Goal: Task Accomplishment & Management: Use online tool/utility

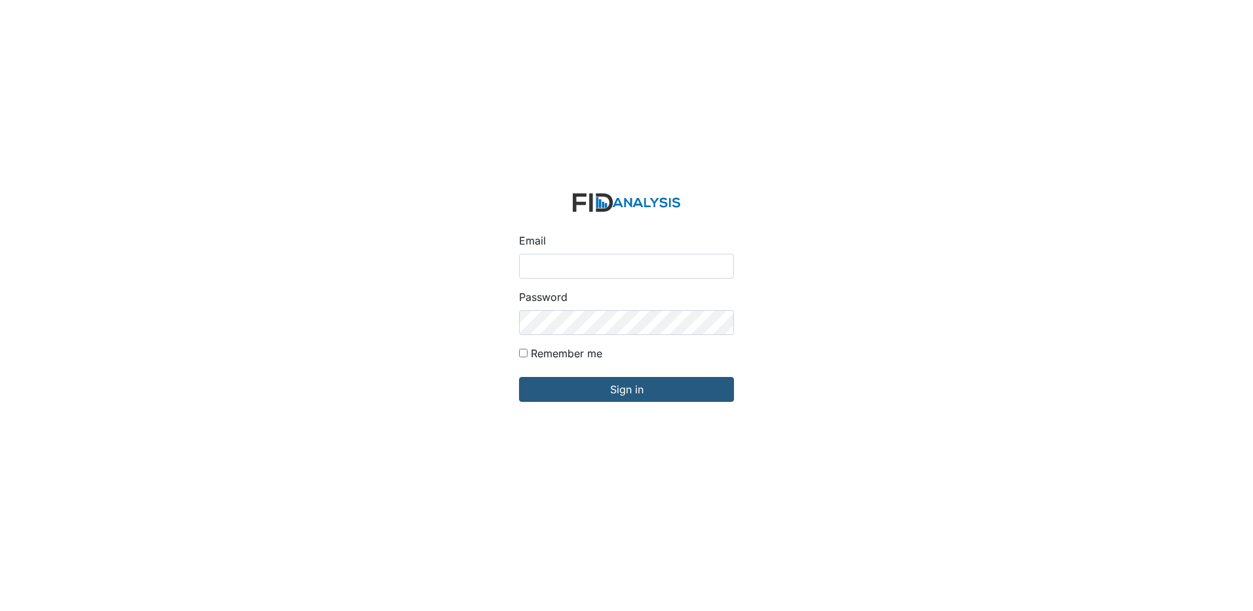
click at [588, 265] on input "Email" at bounding box center [626, 266] width 215 height 25
type input "[EMAIL_ADDRESS][DOMAIN_NAME]"
click at [519, 377] on input "Sign in" at bounding box center [626, 389] width 215 height 25
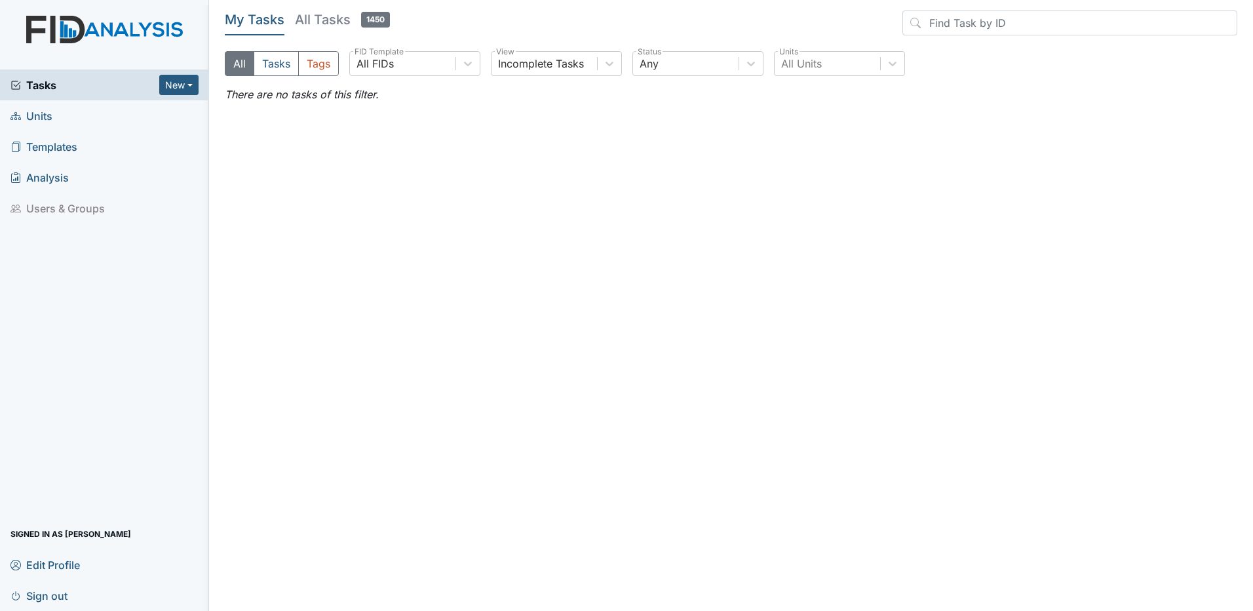
click at [50, 117] on span "Units" at bounding box center [31, 116] width 42 height 20
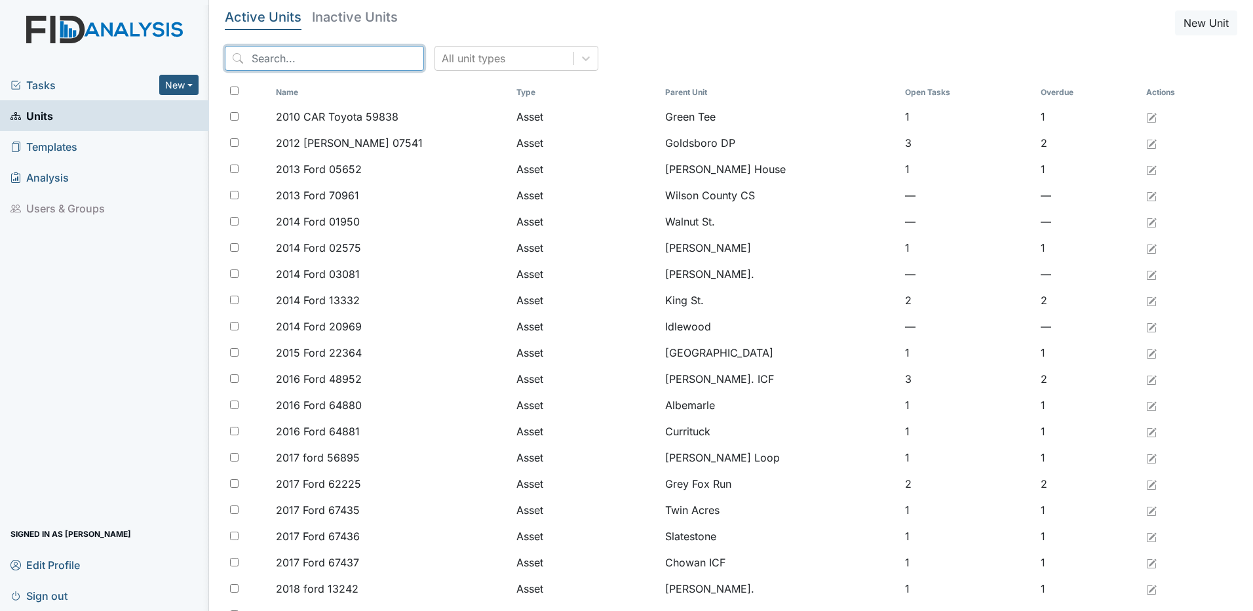
click at [291, 63] on input "search" at bounding box center [324, 58] width 199 height 25
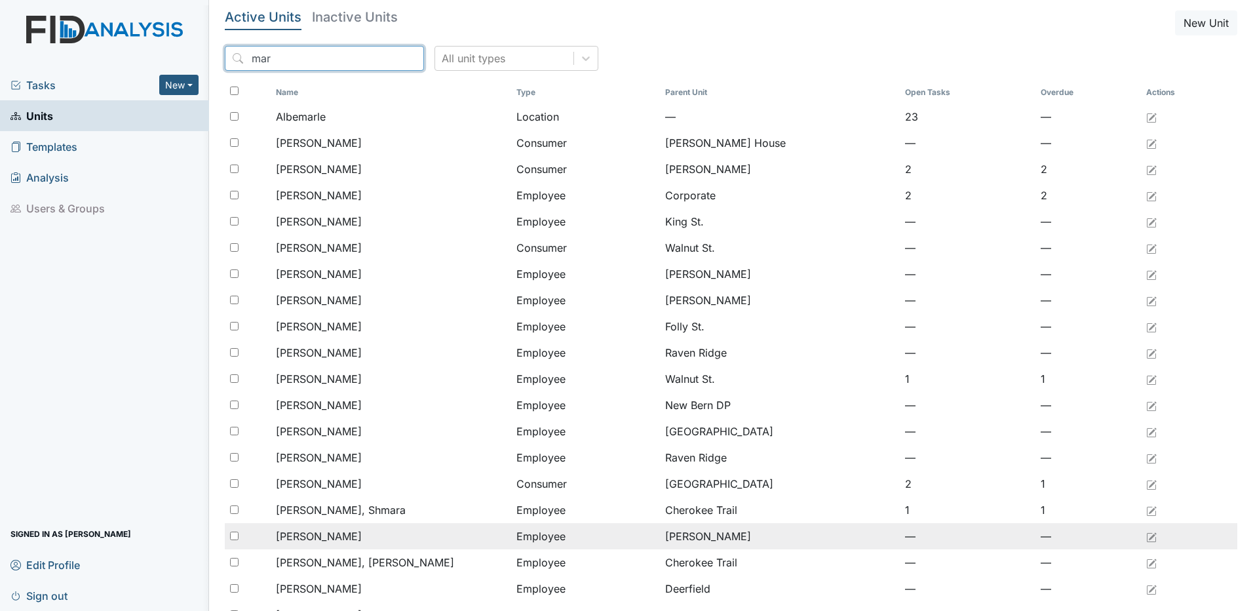
type input "mar"
click at [233, 537] on input "checkbox" at bounding box center [234, 535] width 9 height 9
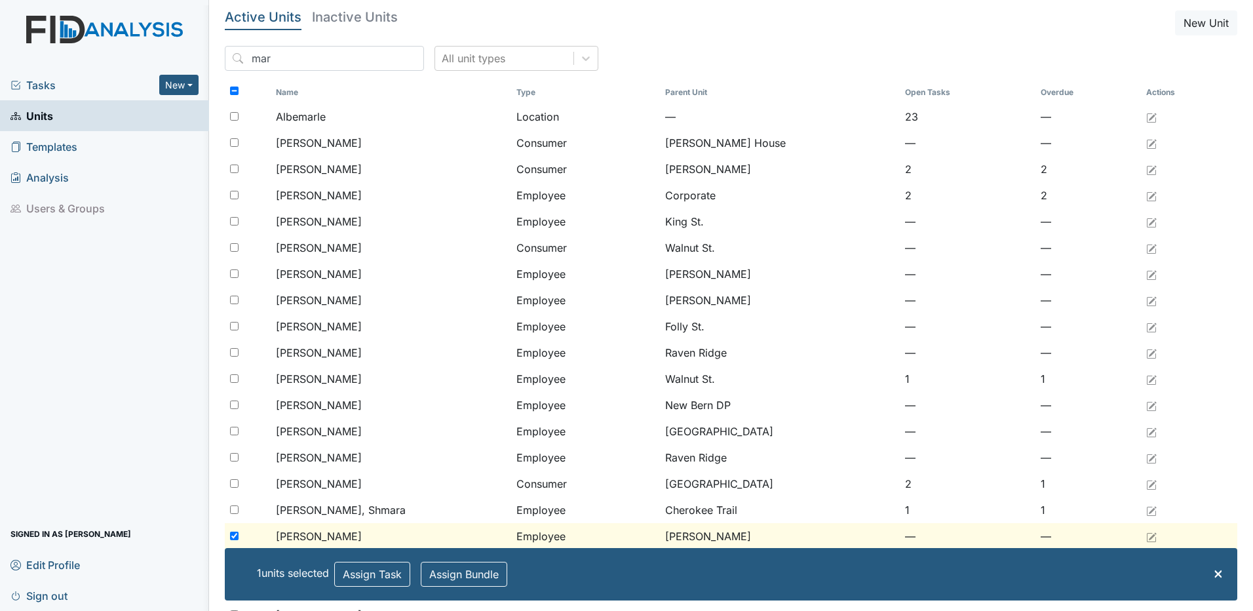
click at [233, 536] on input "checkbox" at bounding box center [234, 535] width 9 height 9
checkbox input "false"
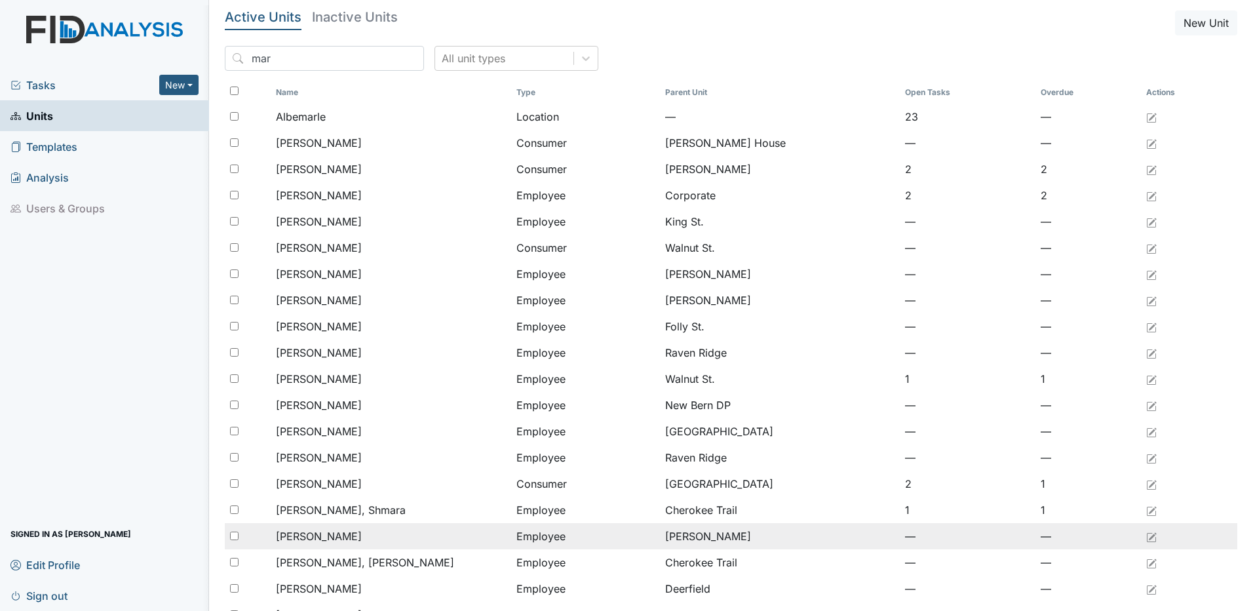
click at [335, 535] on span "Howe, Marissa" at bounding box center [319, 536] width 86 height 16
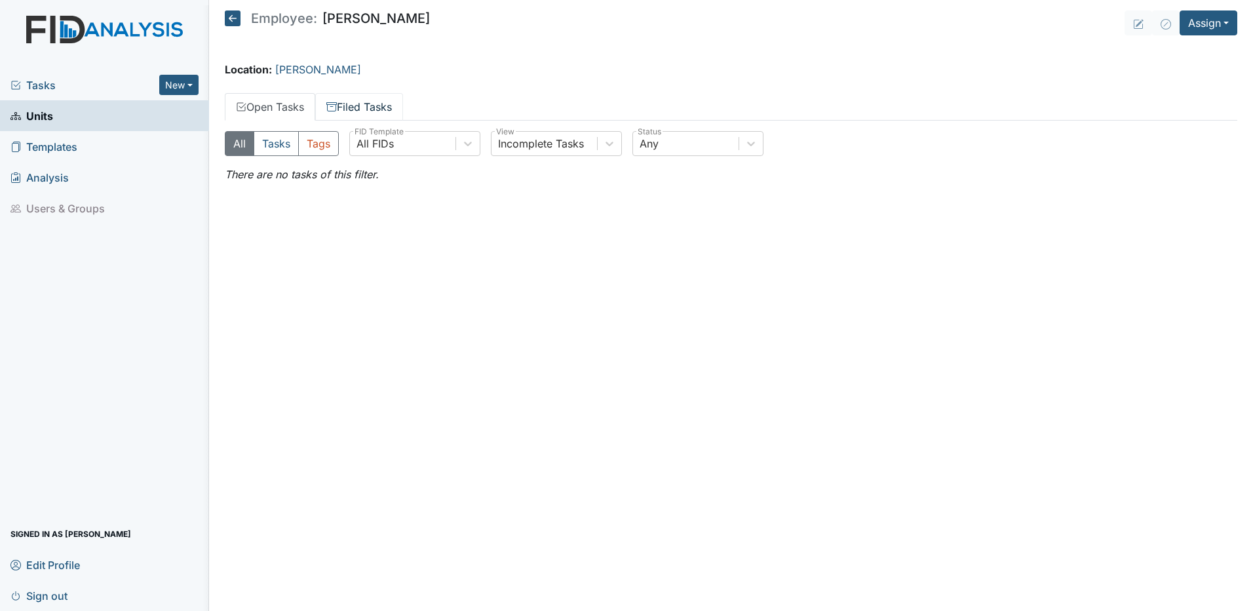
click at [371, 104] on link "Filed Tasks" at bounding box center [359, 107] width 88 height 28
click at [238, 142] on button "All" at bounding box center [239, 143] width 29 height 25
click at [472, 146] on icon at bounding box center [467, 143] width 13 height 13
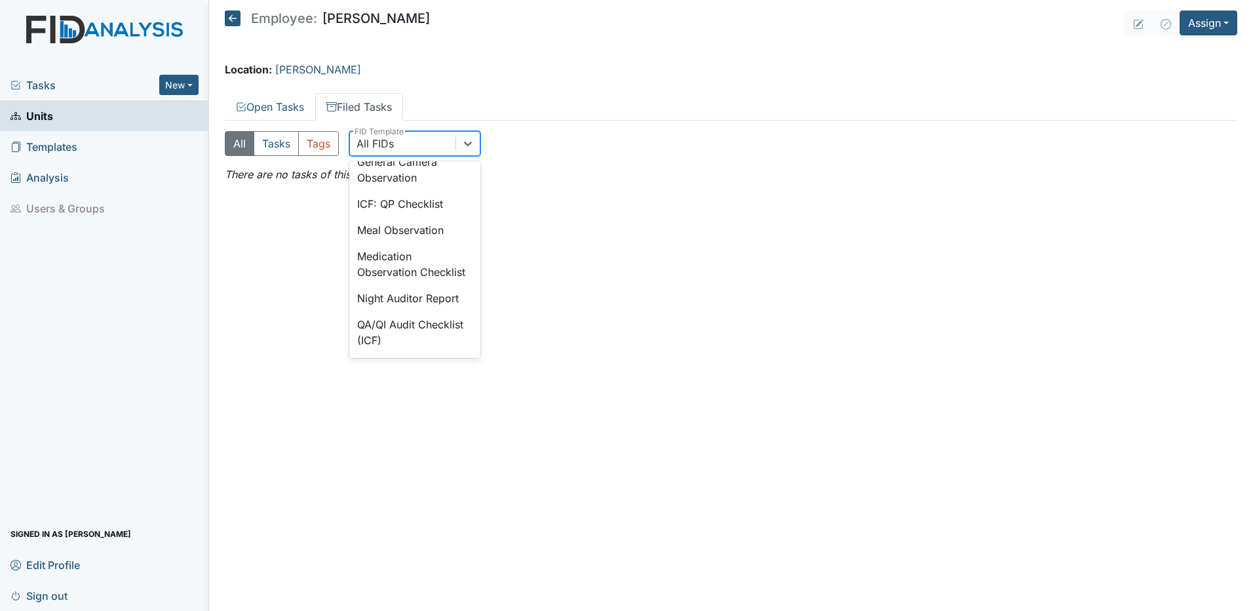
scroll to position [995, 0]
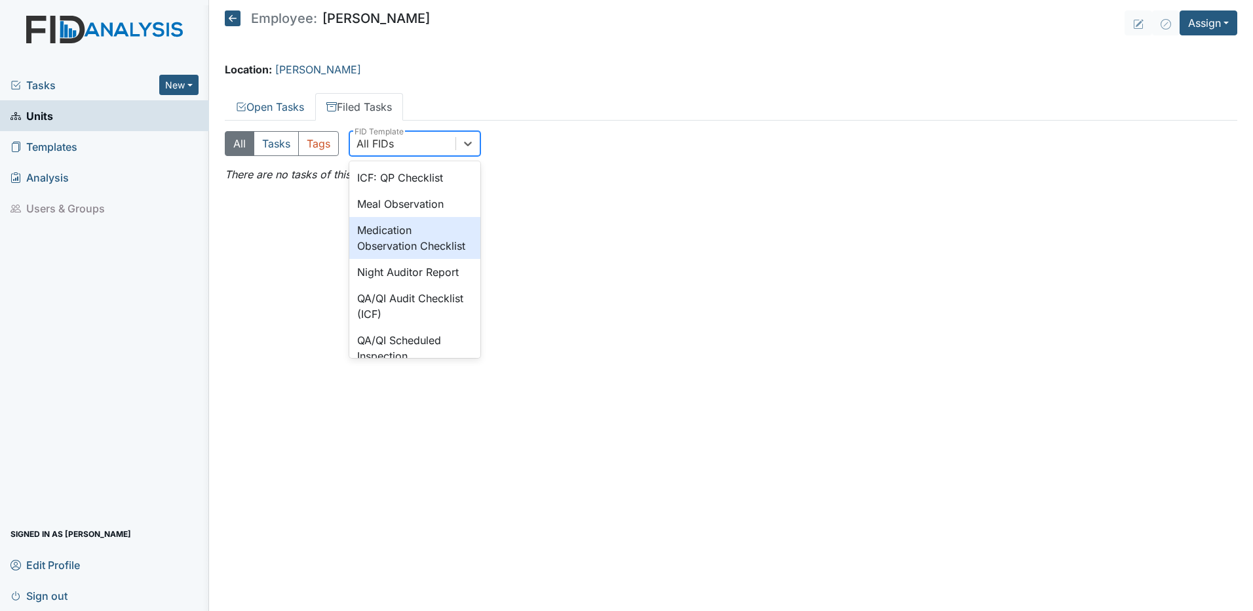
click at [410, 259] on div "Medication Observation Checklist" at bounding box center [414, 238] width 131 height 42
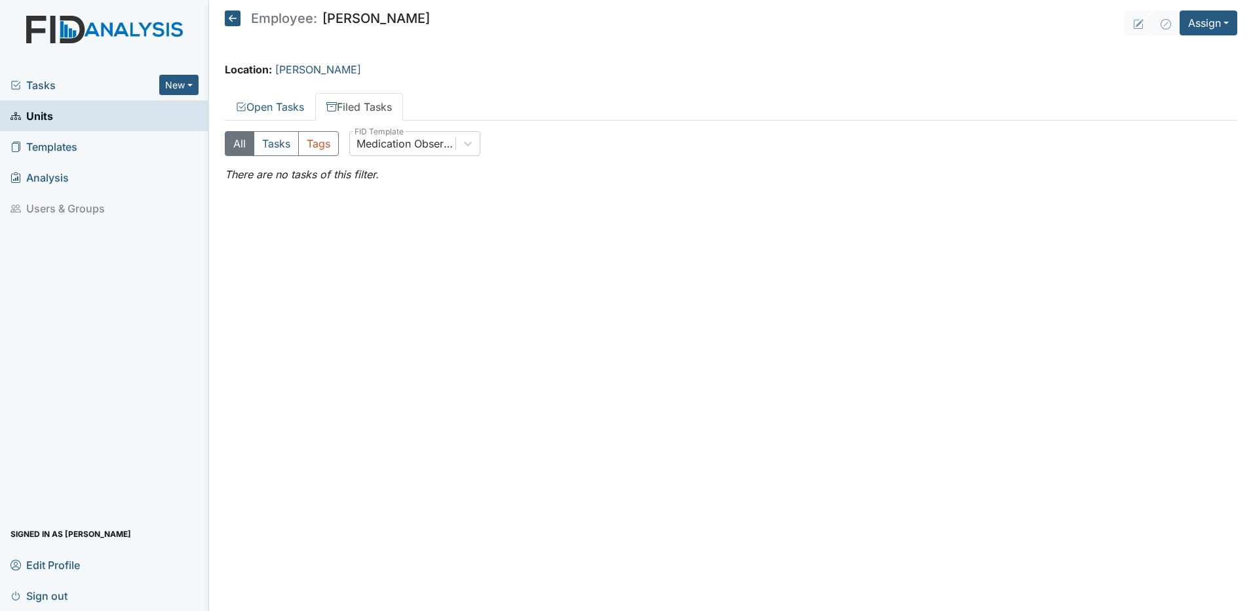
click at [52, 117] on span "Units" at bounding box center [31, 116] width 43 height 20
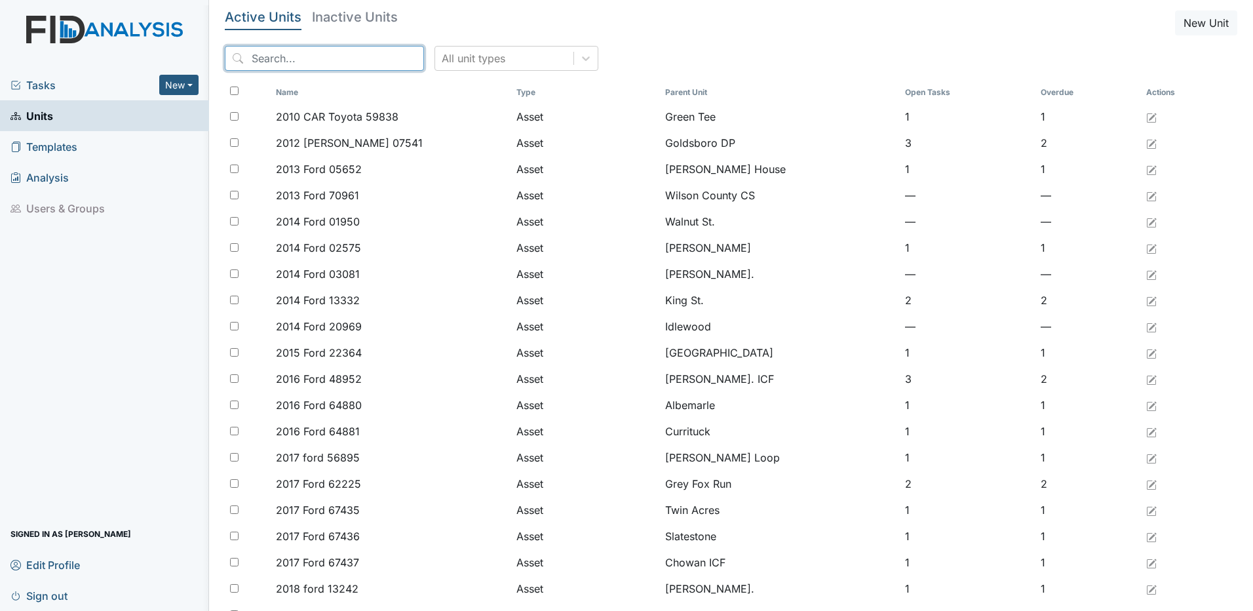
click at [298, 51] on input "search" at bounding box center [324, 58] width 199 height 25
type input "med"
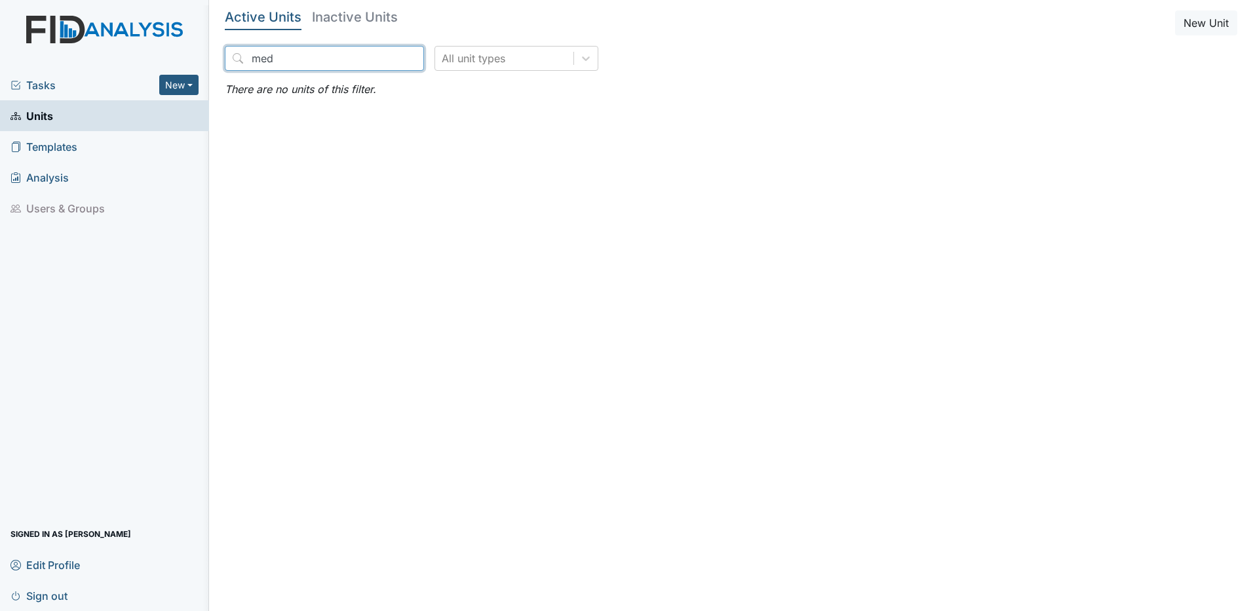
click at [384, 69] on input "med" at bounding box center [324, 58] width 199 height 25
click at [385, 60] on input "med" at bounding box center [324, 58] width 199 height 25
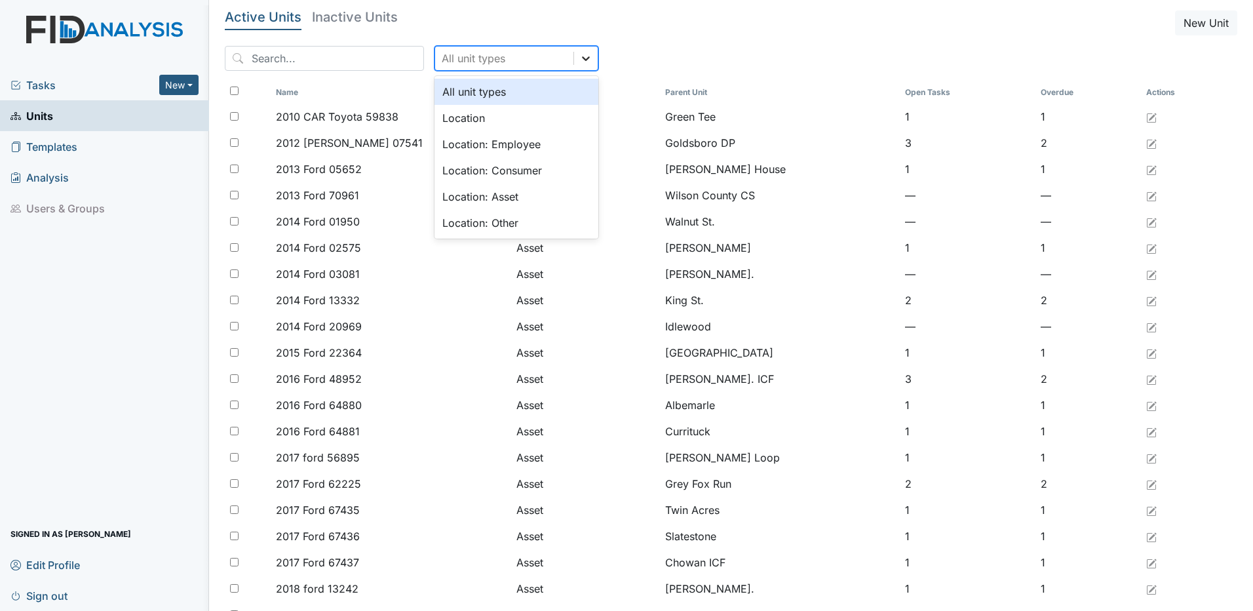
click at [582, 58] on icon at bounding box center [586, 58] width 8 height 5
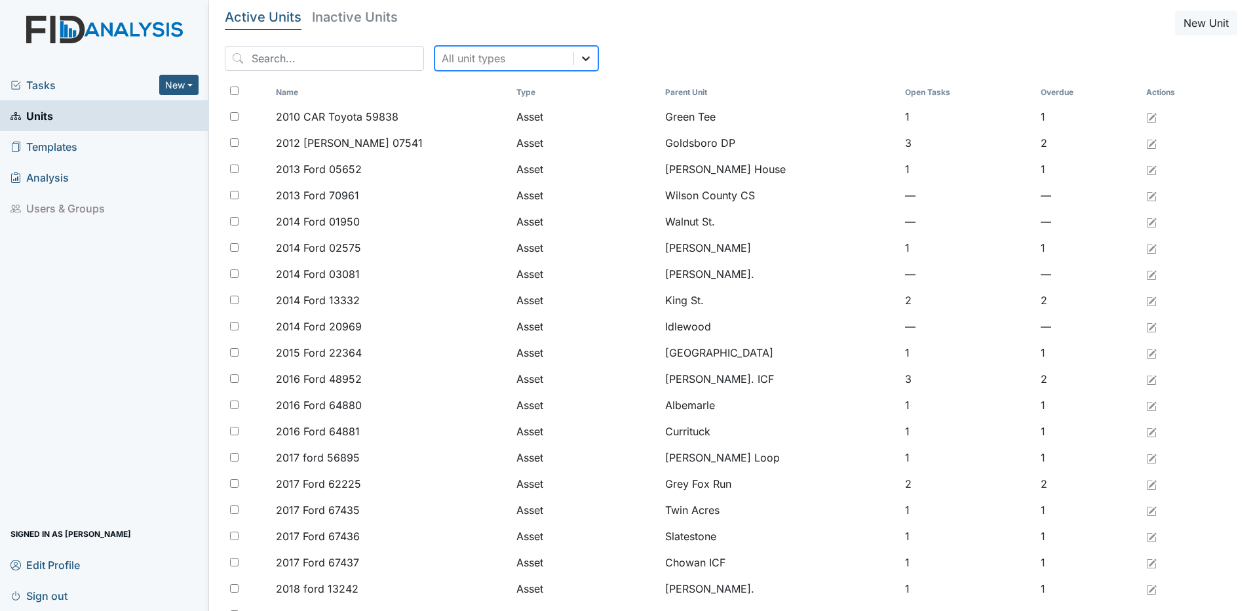
click at [582, 58] on icon at bounding box center [586, 58] width 8 height 5
click at [529, 57] on div "All unit types" at bounding box center [504, 59] width 138 height 24
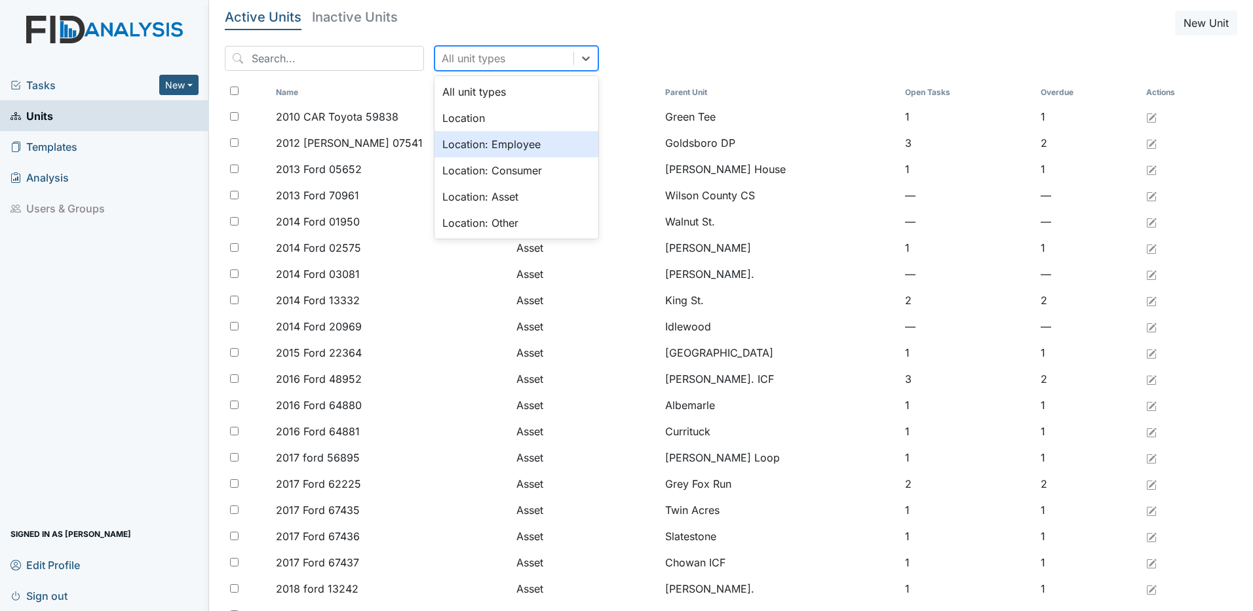
click at [513, 142] on div "Location: Employee" at bounding box center [516, 144] width 164 height 26
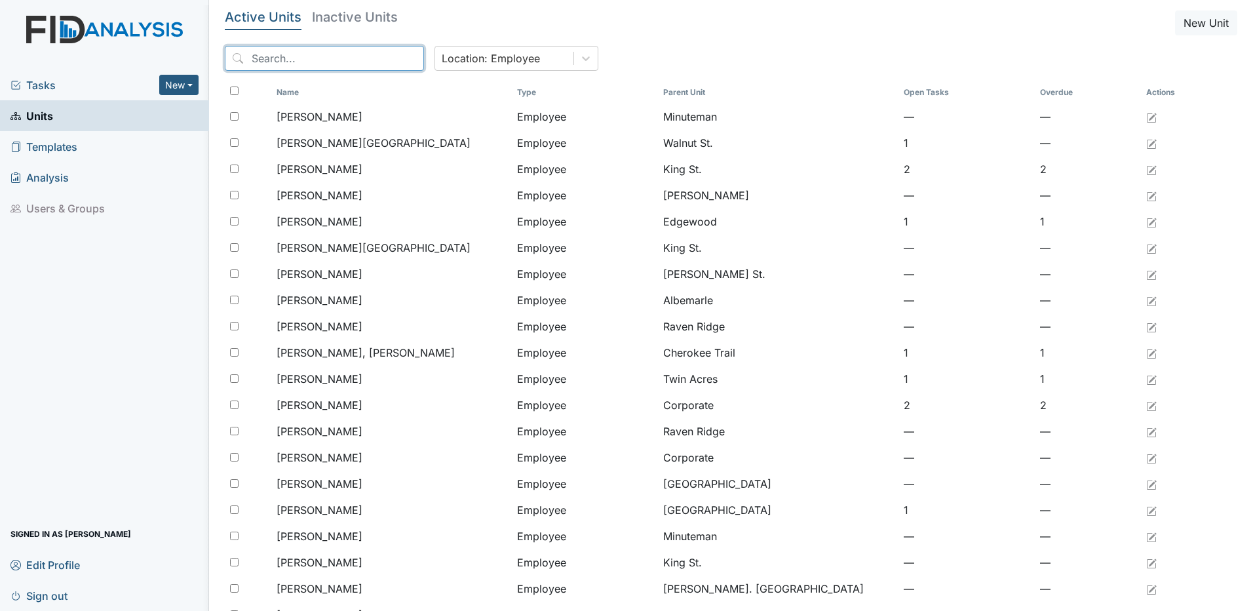
click at [286, 55] on input "search" at bounding box center [324, 58] width 199 height 25
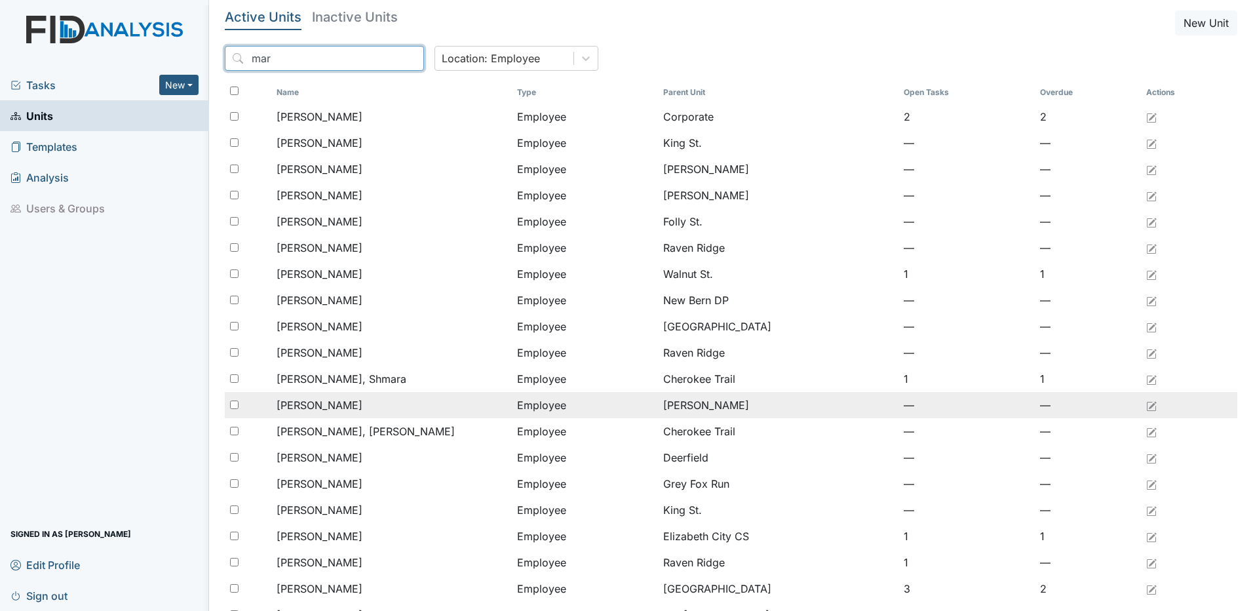
type input "mar"
click at [322, 410] on span "Howe, Marissa" at bounding box center [320, 405] width 86 height 16
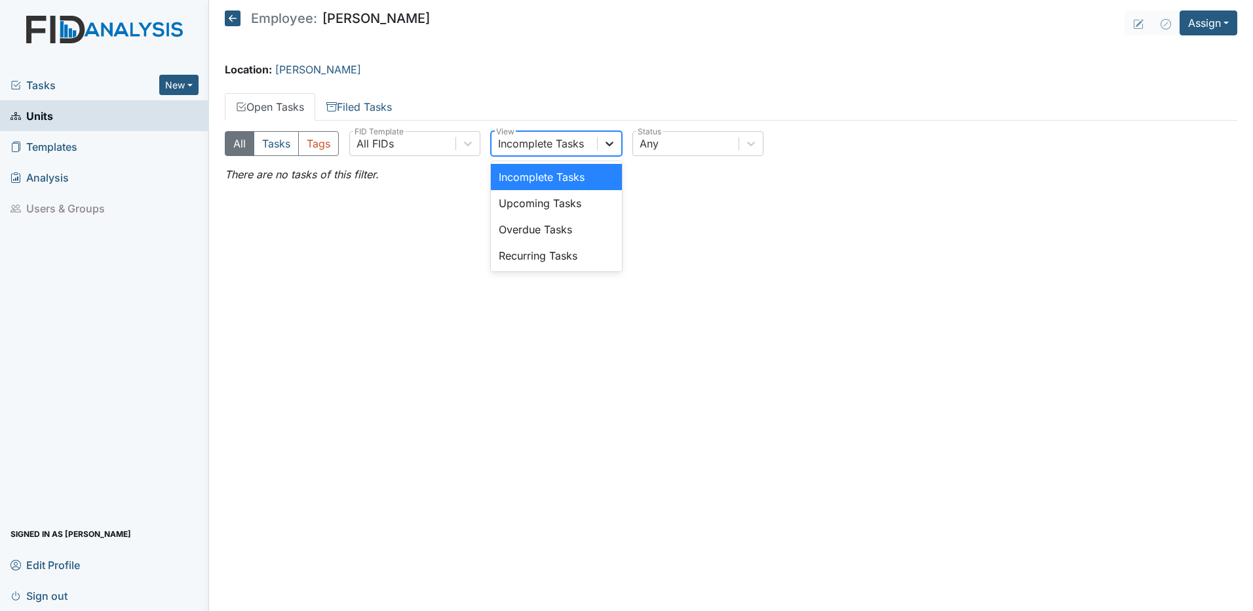
click at [610, 142] on icon at bounding box center [609, 143] width 13 height 13
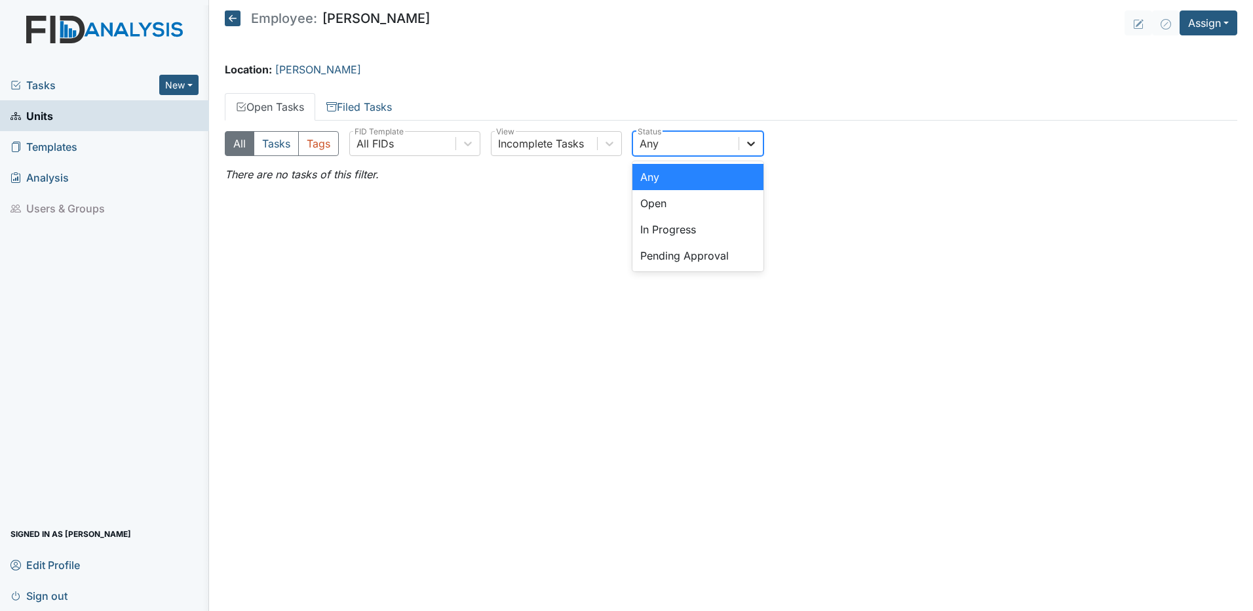
click at [756, 147] on icon at bounding box center [750, 143] width 13 height 13
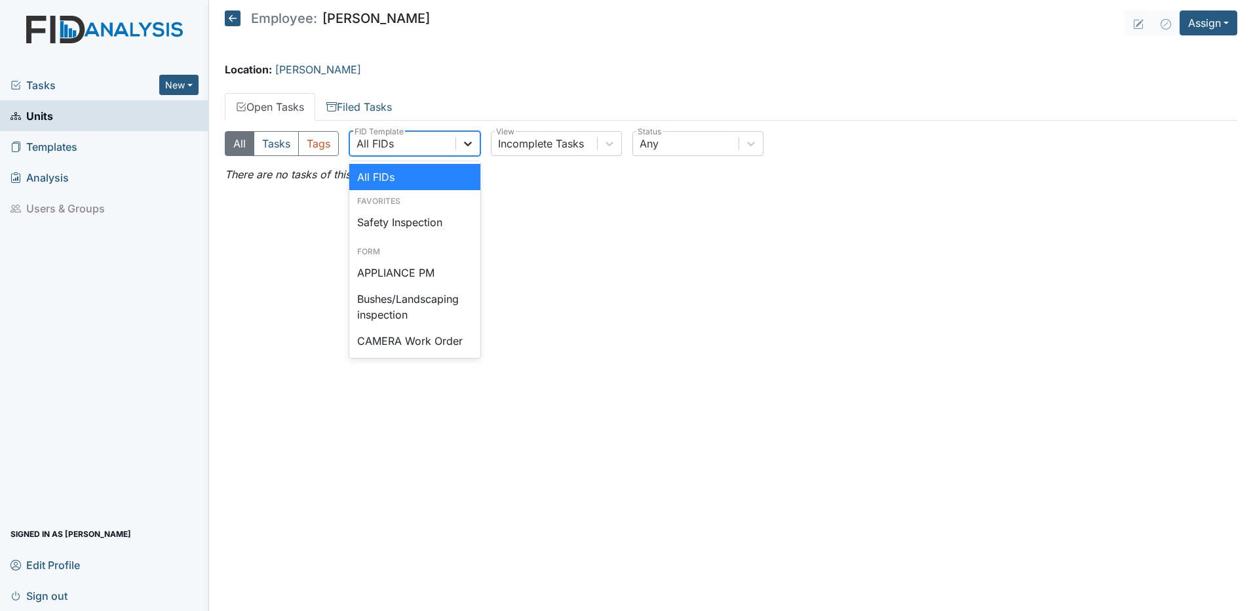
click at [469, 142] on icon at bounding box center [467, 143] width 13 height 13
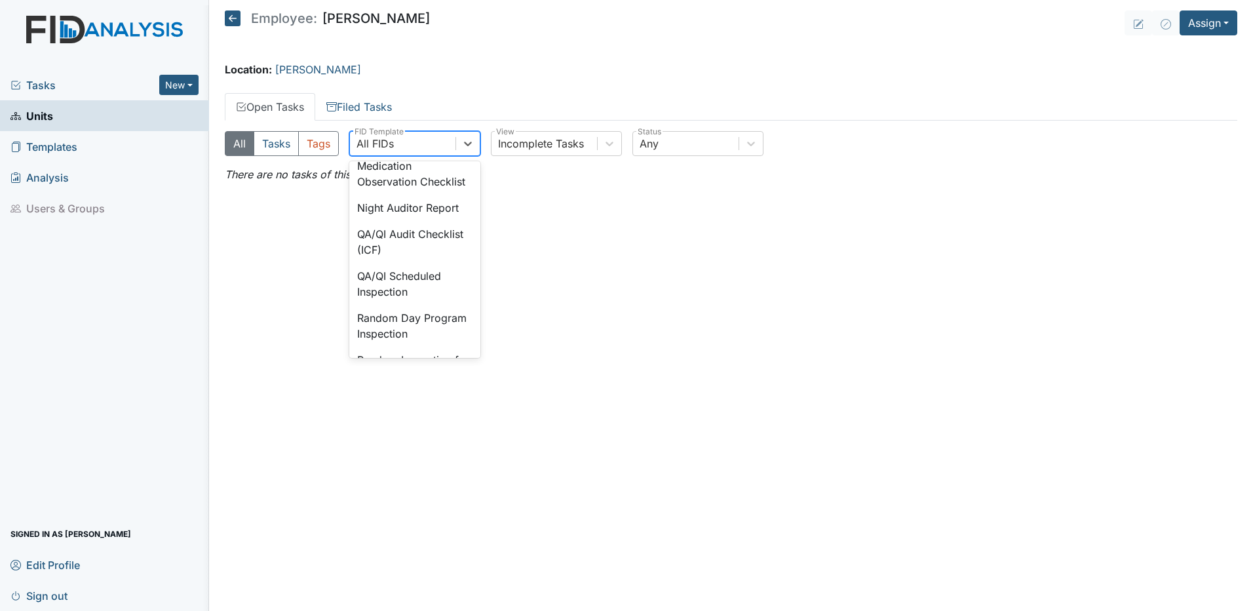
scroll to position [982, 0]
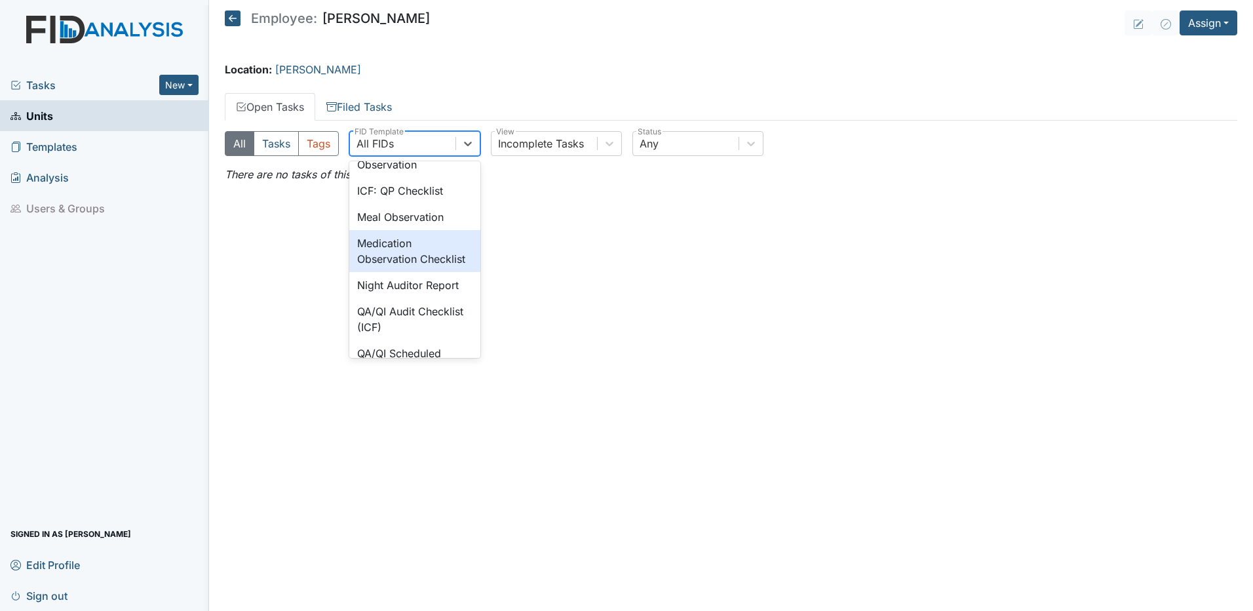
click at [391, 272] on div "Medication Observation Checklist" at bounding box center [414, 251] width 131 height 42
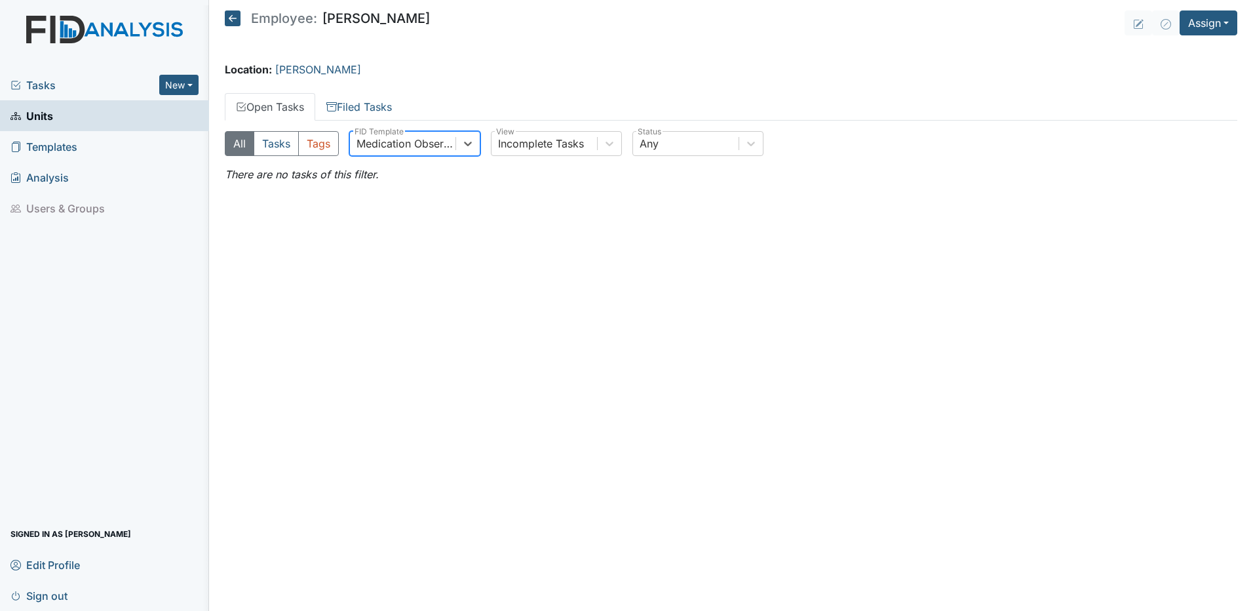
click at [45, 86] on span "Tasks" at bounding box center [84, 85] width 149 height 16
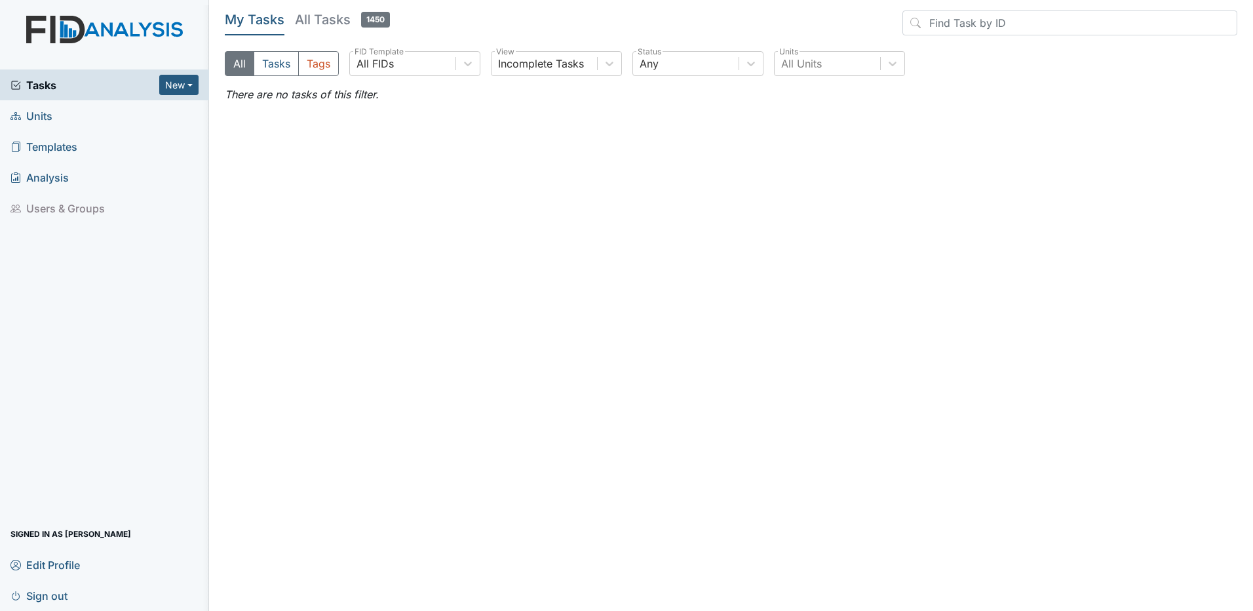
click at [326, 19] on h5 "All Tasks 1450" at bounding box center [342, 19] width 95 height 18
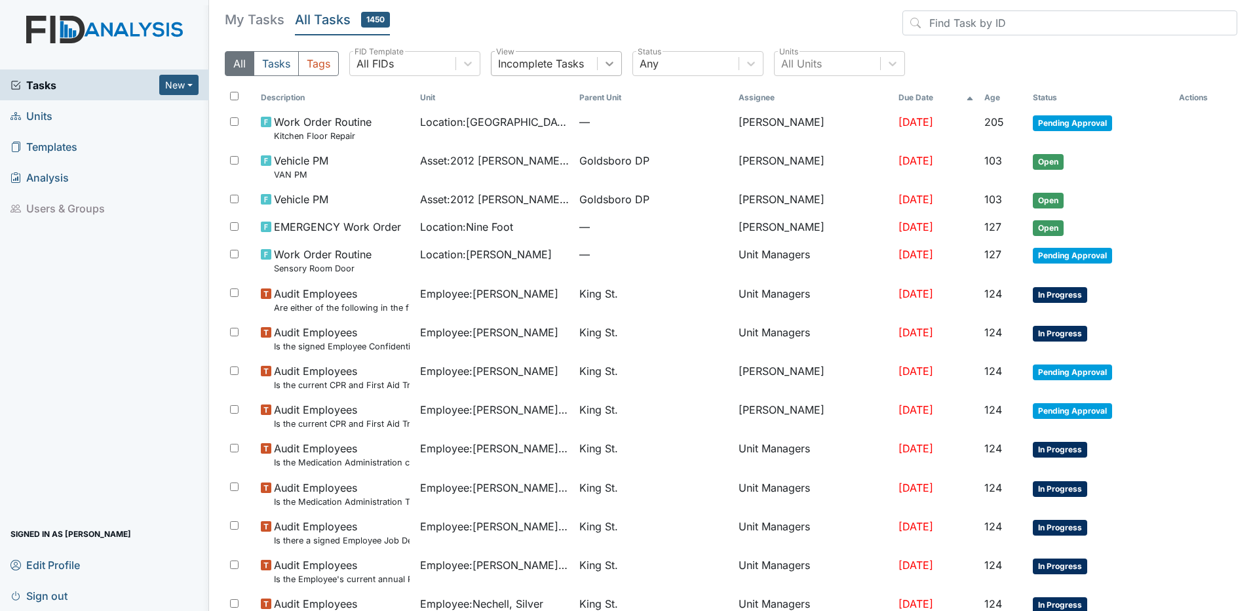
click at [616, 64] on icon at bounding box center [609, 63] width 13 height 13
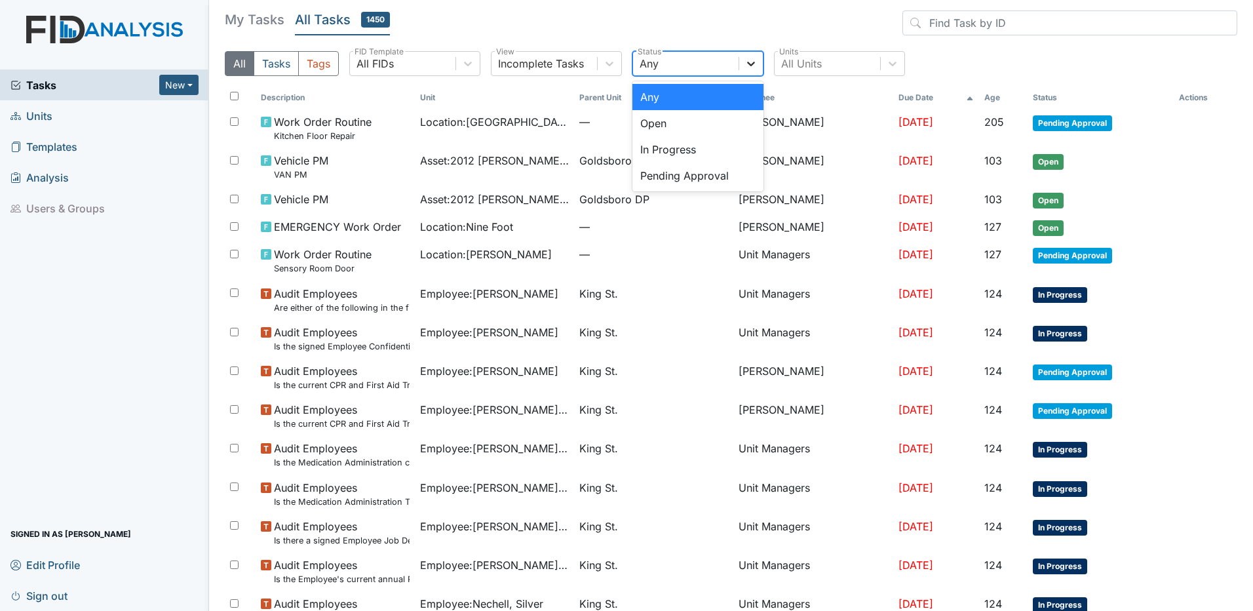
click at [758, 68] on div at bounding box center [751, 64] width 24 height 24
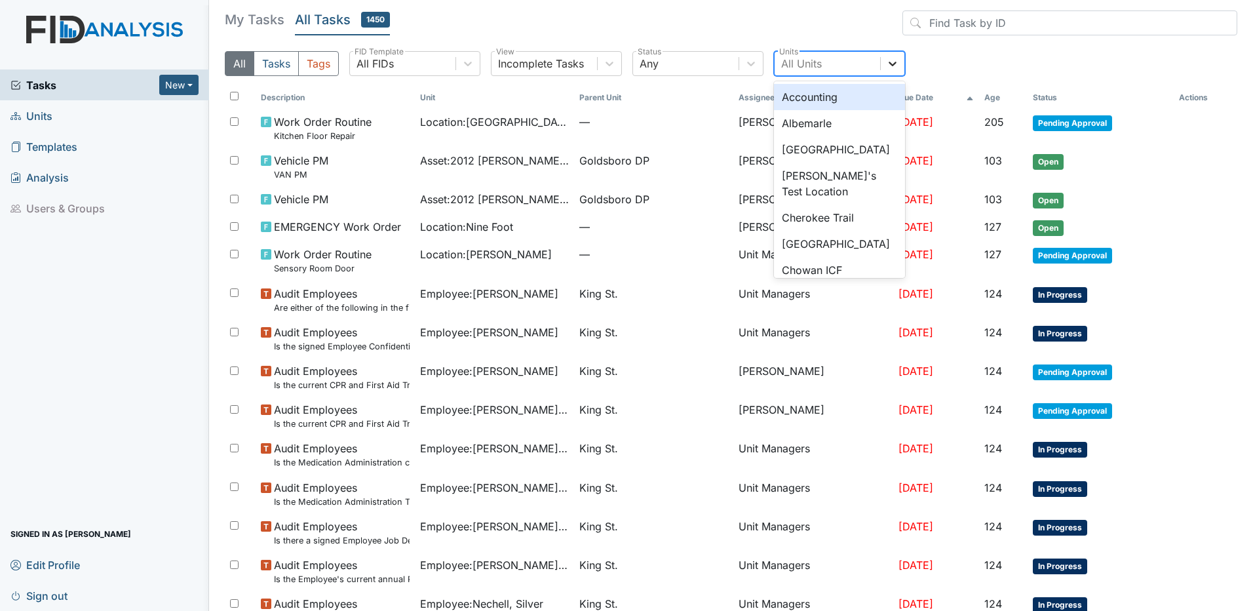
click at [891, 60] on icon at bounding box center [892, 63] width 13 height 13
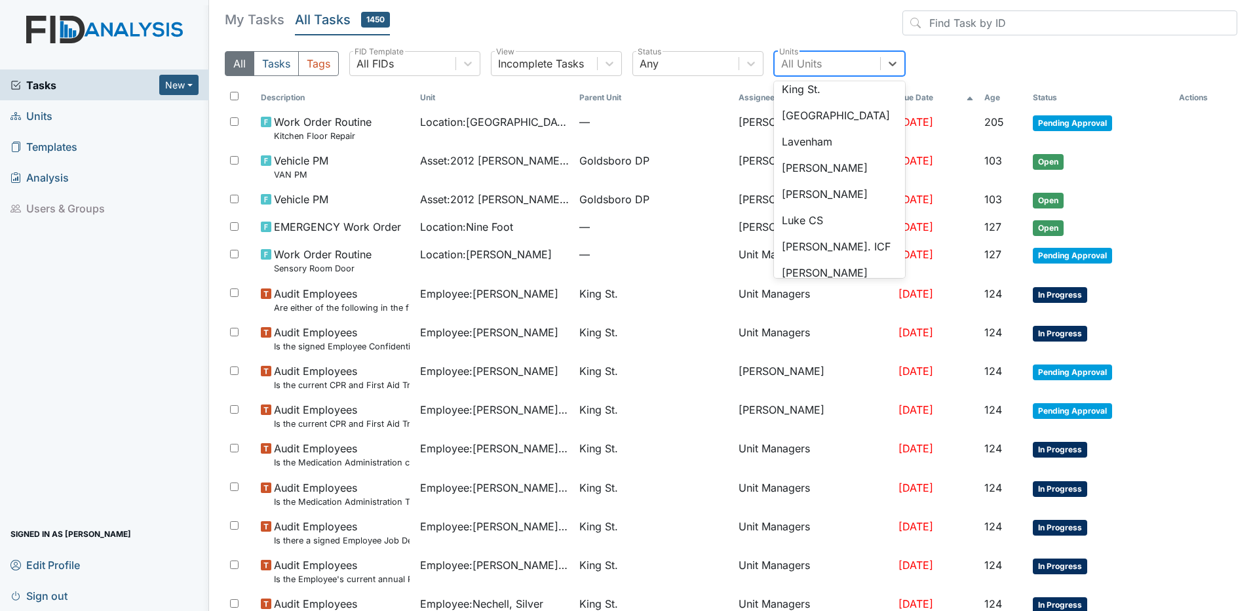
scroll to position [702, 0]
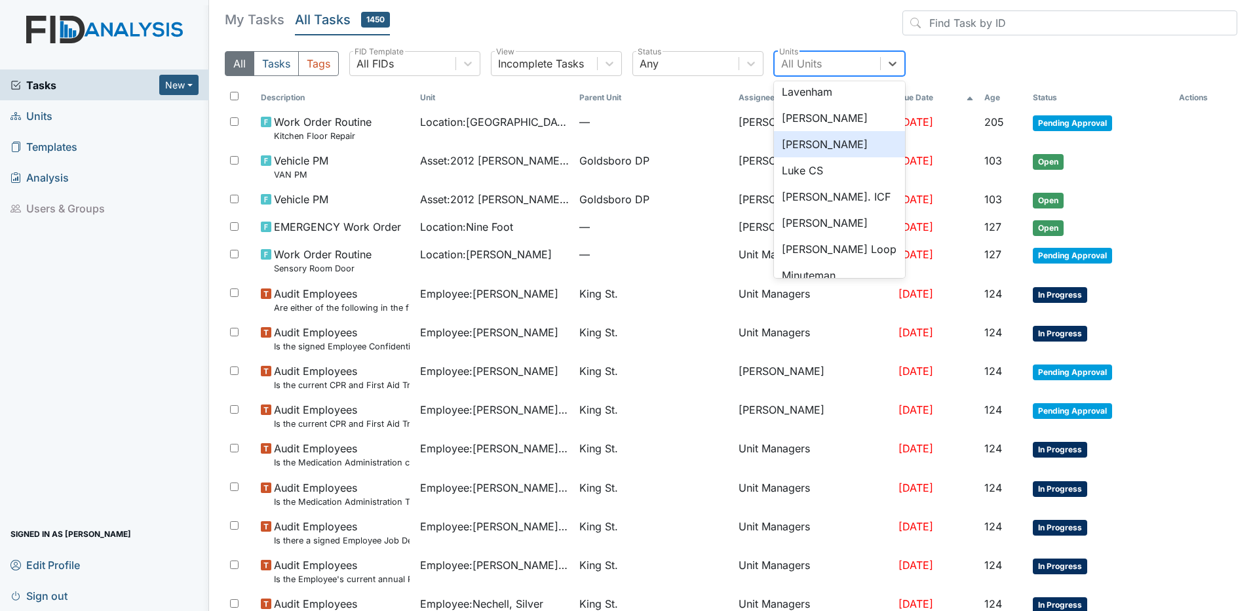
click at [822, 144] on div "[PERSON_NAME]" at bounding box center [839, 144] width 131 height 26
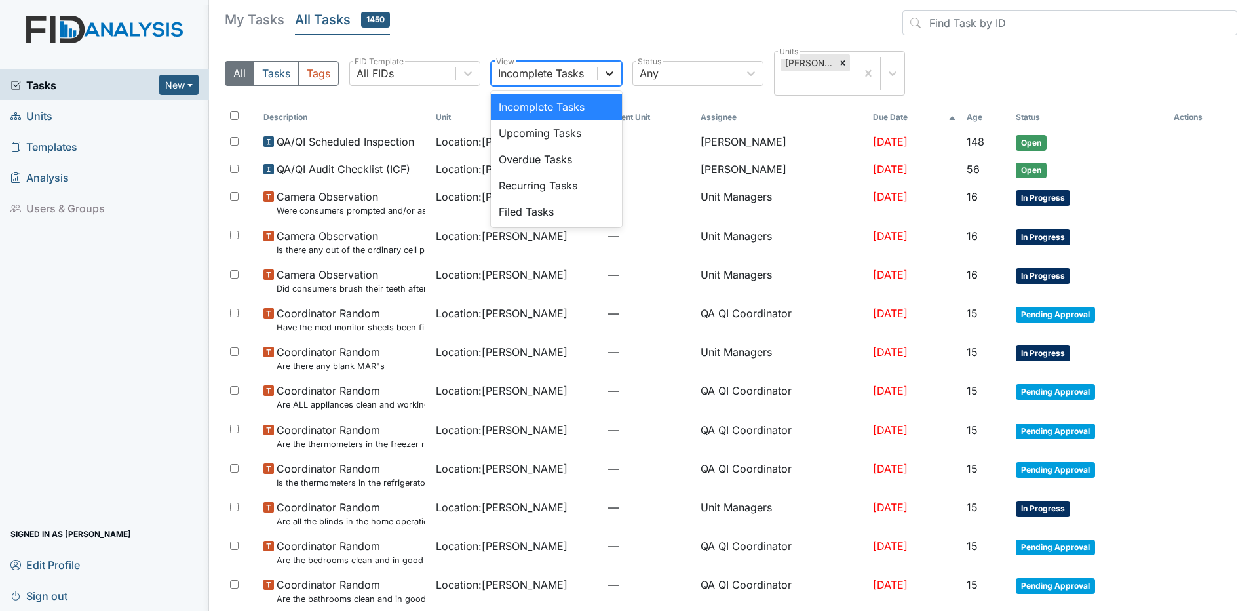
click at [615, 67] on icon at bounding box center [609, 73] width 13 height 13
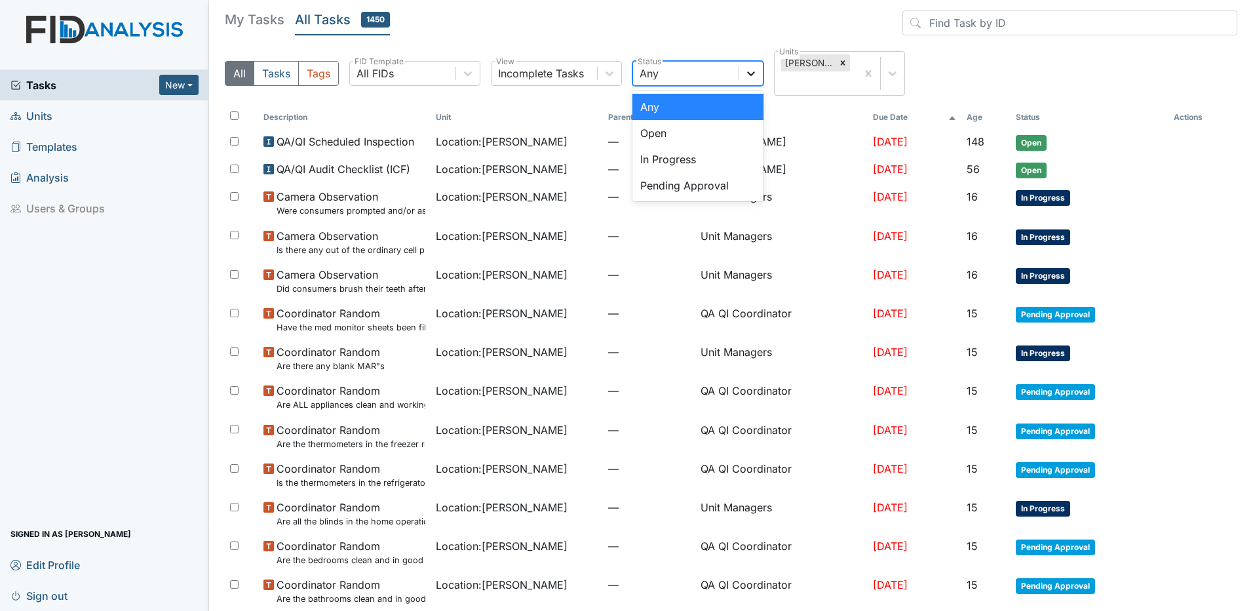
click at [746, 67] on icon at bounding box center [750, 73] width 13 height 13
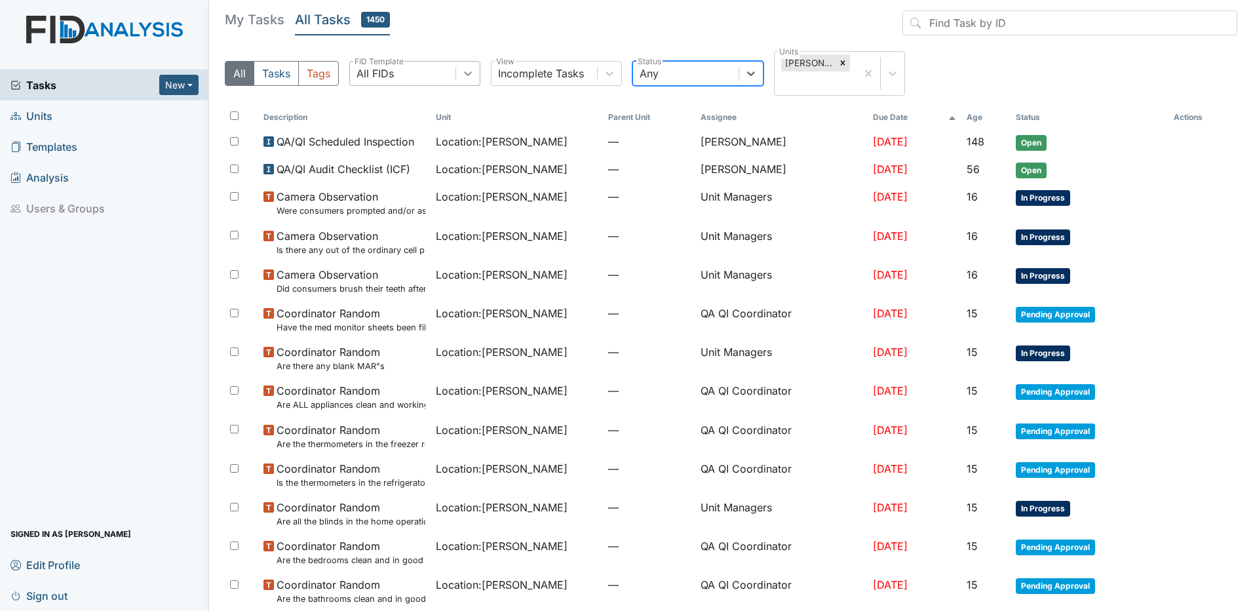
click at [470, 71] on icon at bounding box center [468, 73] width 8 height 5
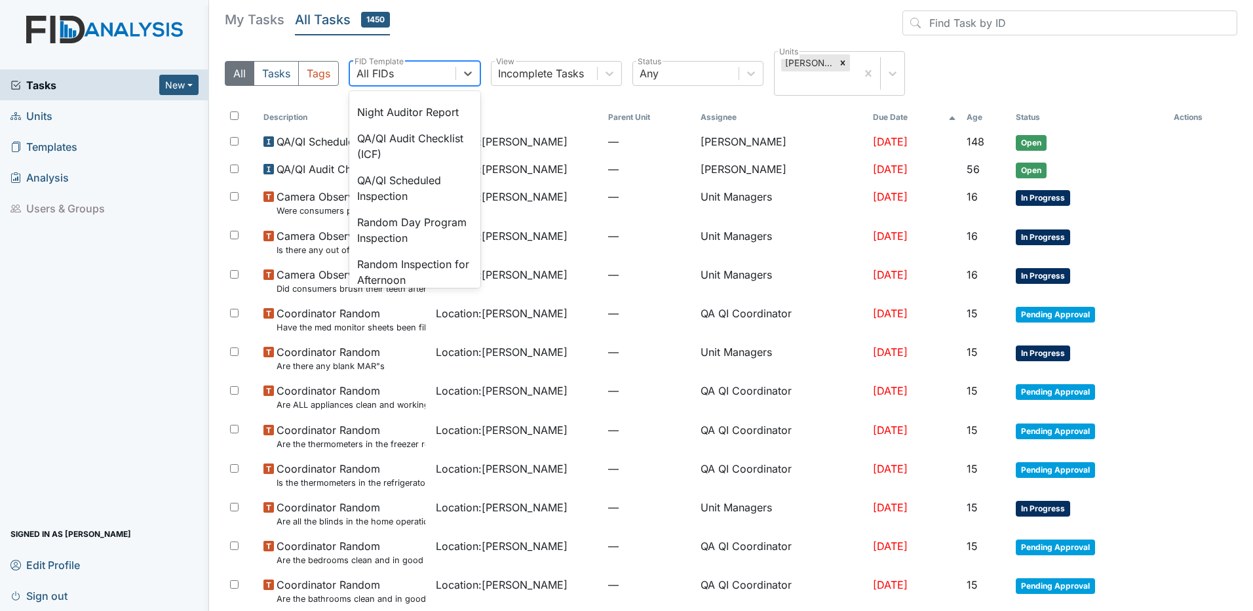
scroll to position [1072, 0]
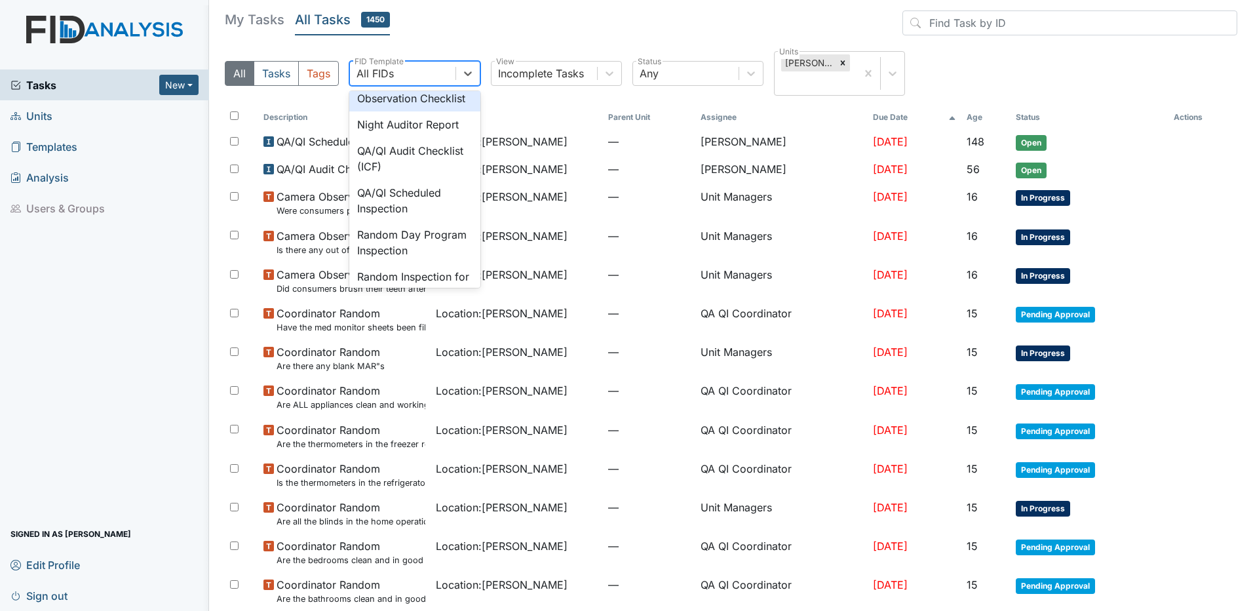
click at [418, 111] on div "Medication Observation Checklist" at bounding box center [414, 90] width 131 height 42
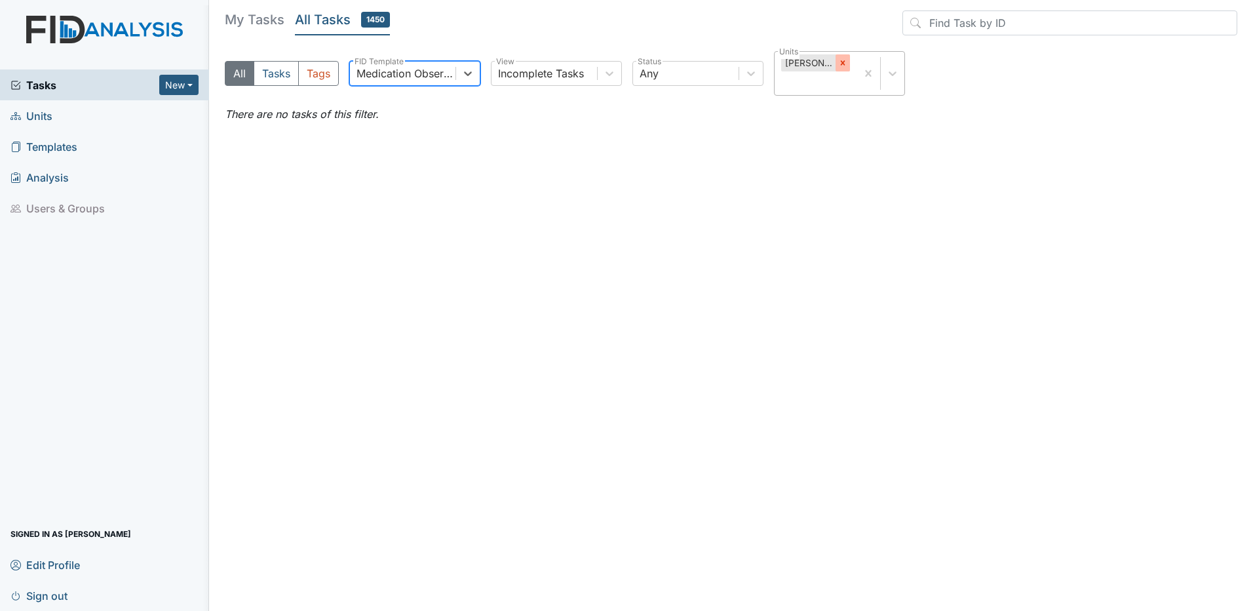
click at [840, 64] on icon at bounding box center [842, 63] width 5 height 5
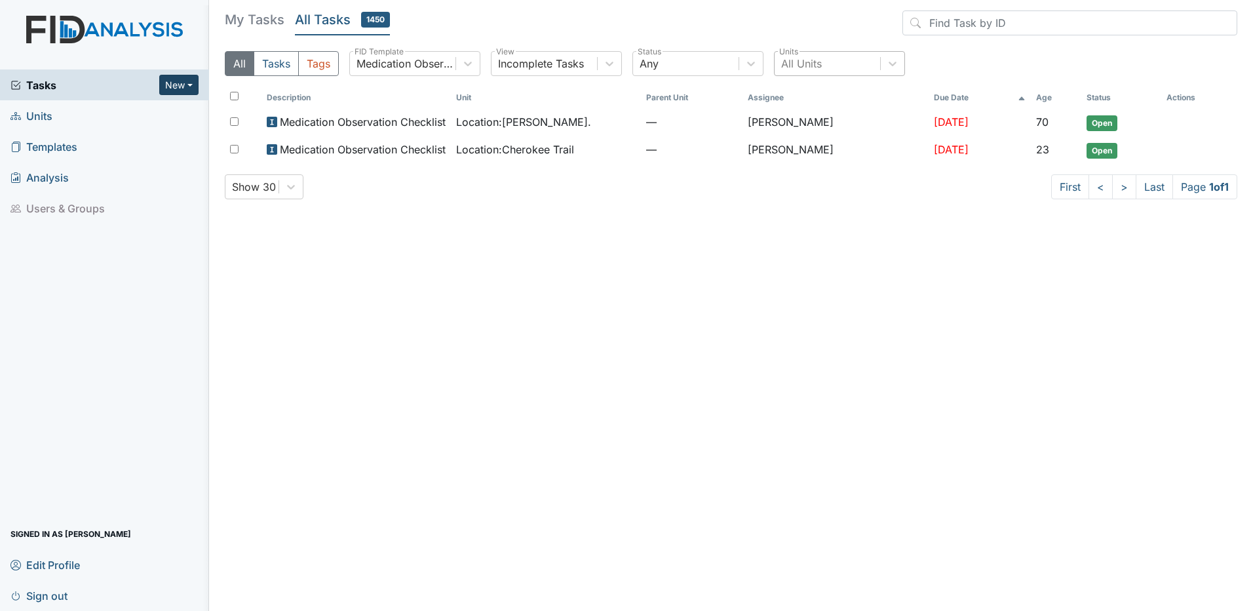
click at [182, 85] on button "New" at bounding box center [178, 85] width 39 height 20
click at [159, 153] on link "Document" at bounding box center [146, 154] width 104 height 21
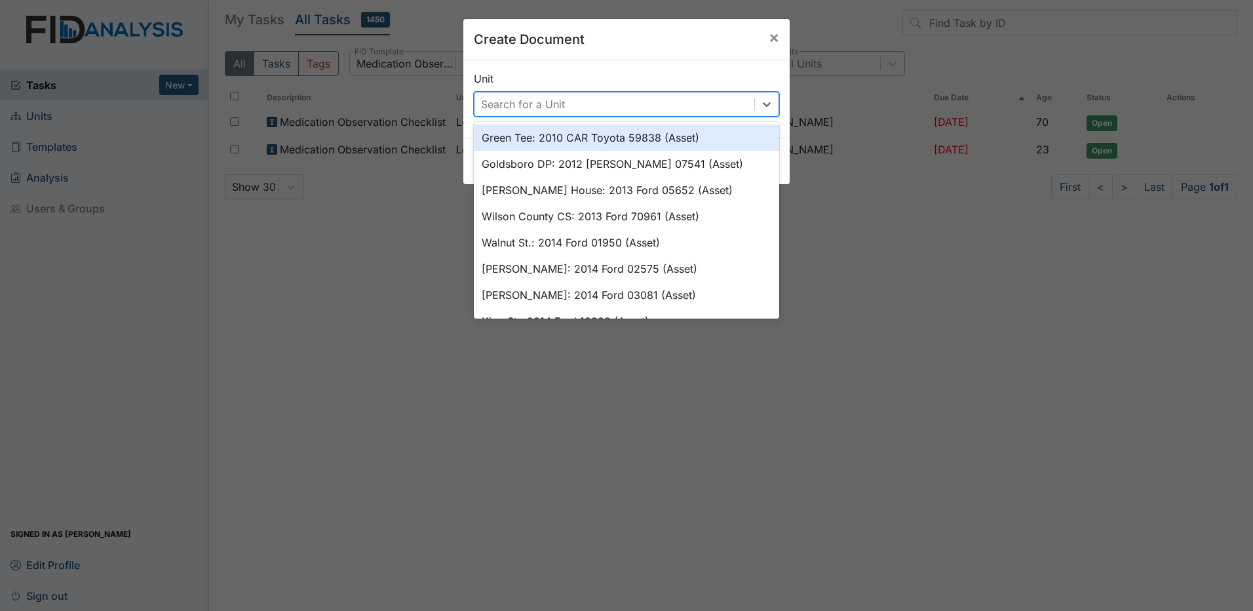
click at [505, 104] on div "Search for a Unit" at bounding box center [523, 104] width 84 height 16
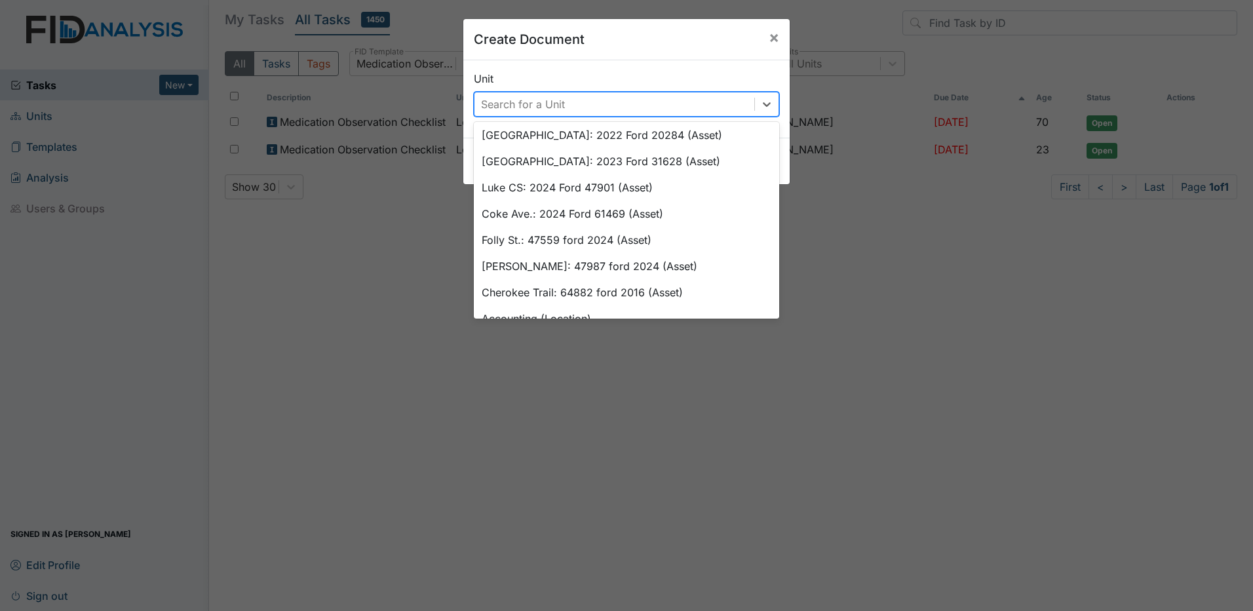
scroll to position [845, 0]
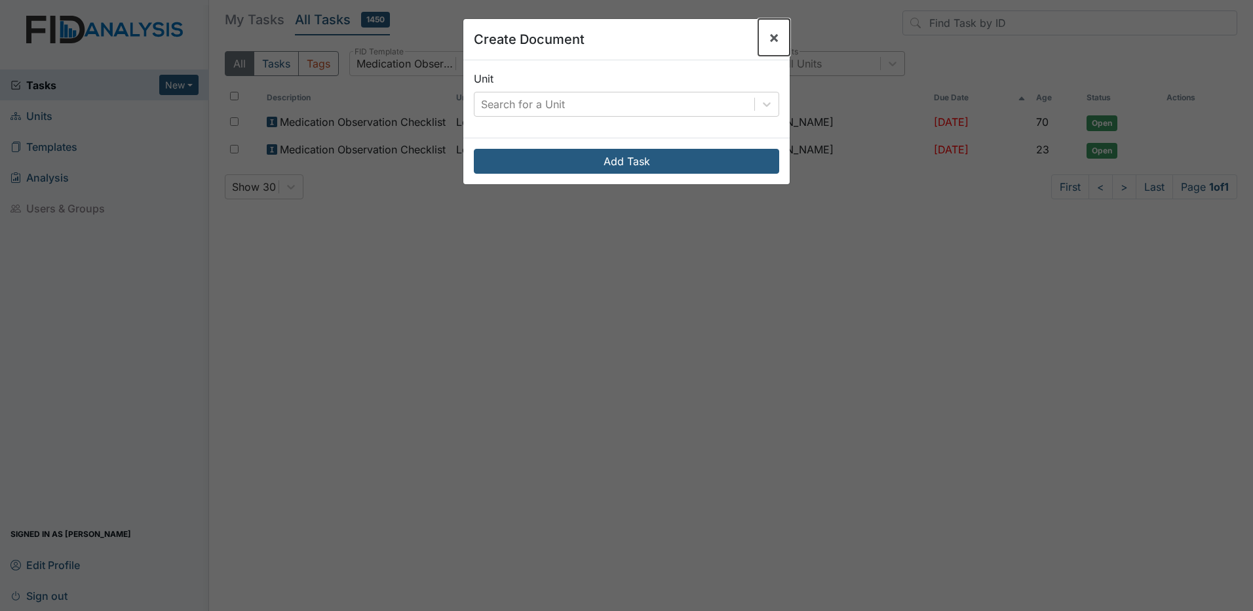
click at [769, 35] on span "×" at bounding box center [774, 37] width 10 height 19
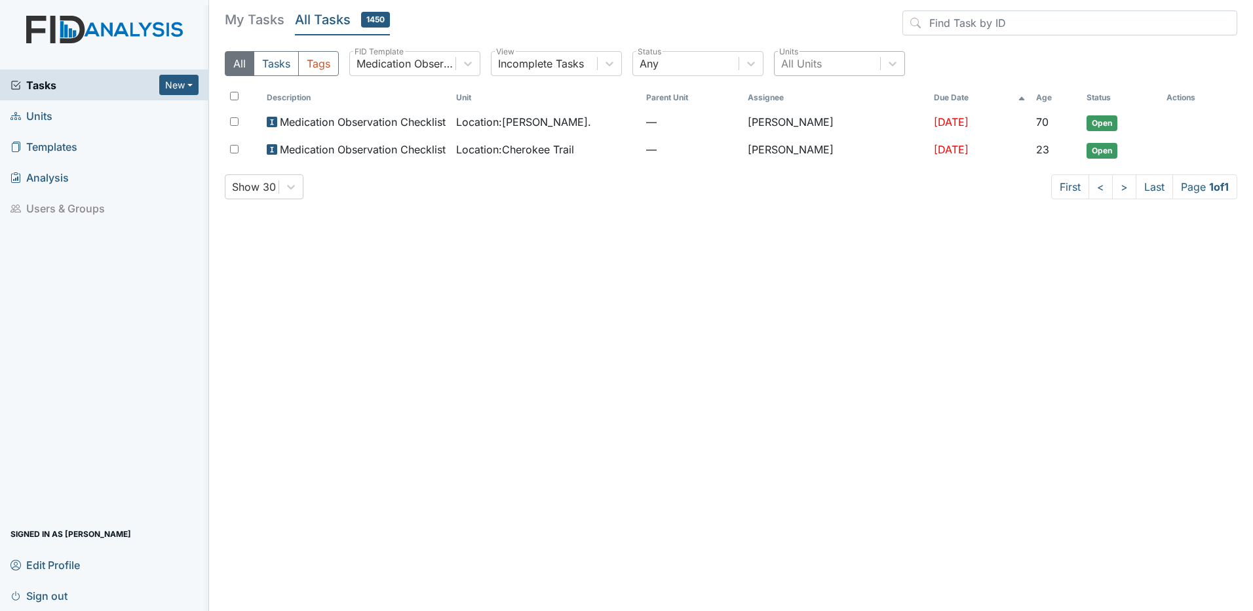
click at [71, 147] on span "Templates" at bounding box center [43, 146] width 67 height 20
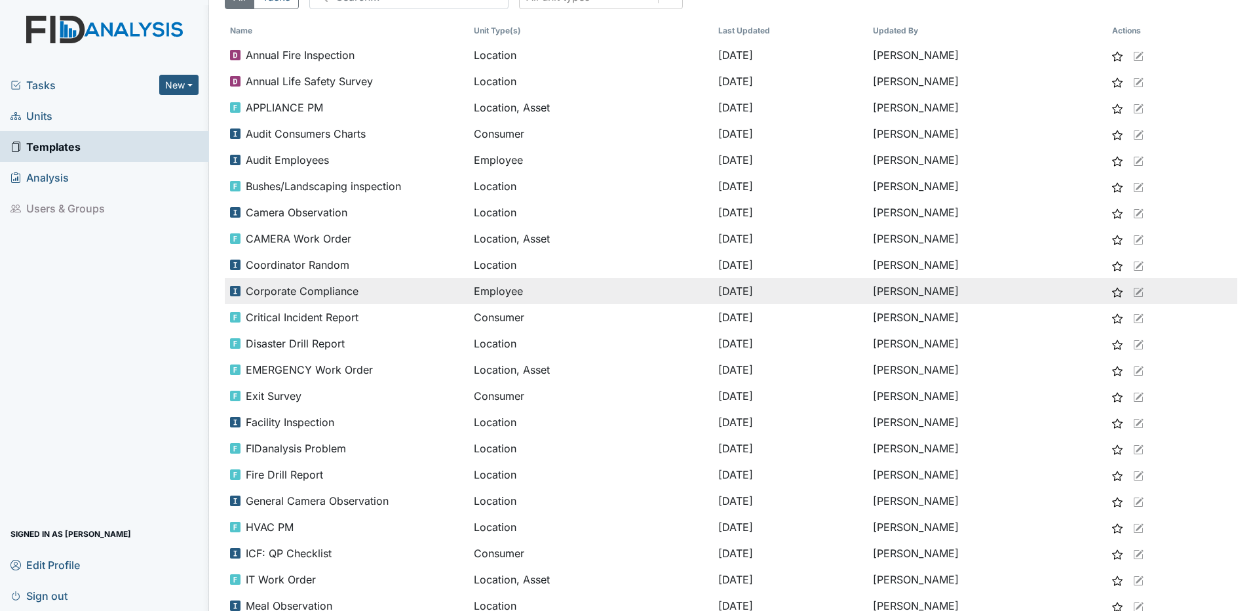
scroll to position [262, 0]
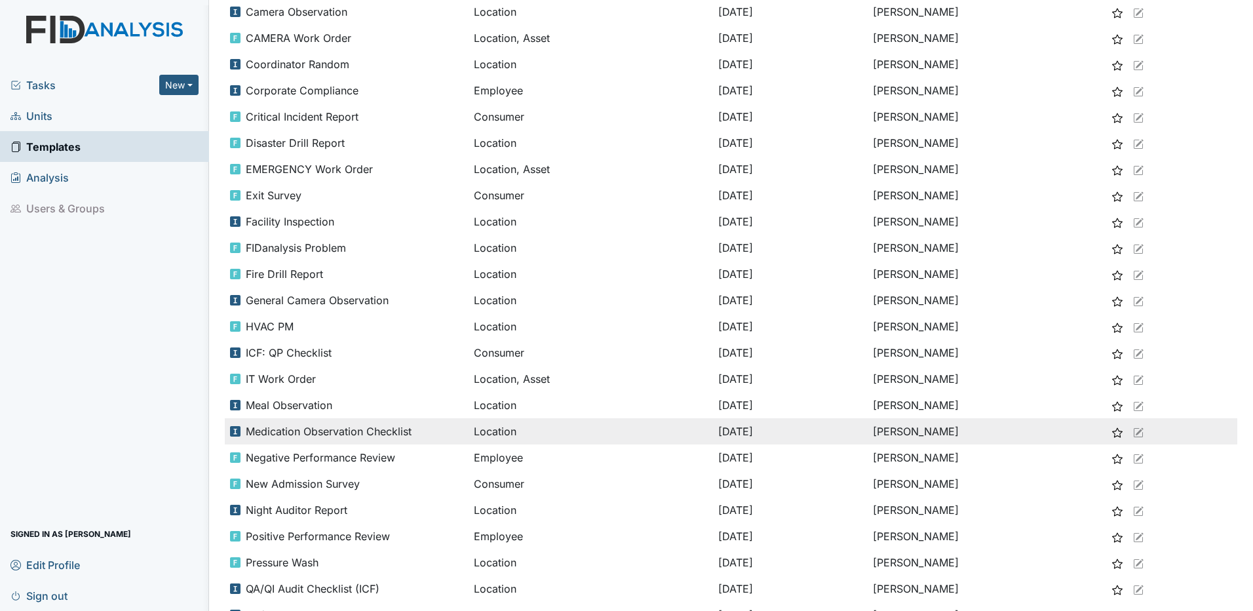
click at [280, 432] on span "Medication Observation Checklist" at bounding box center [329, 431] width 166 height 16
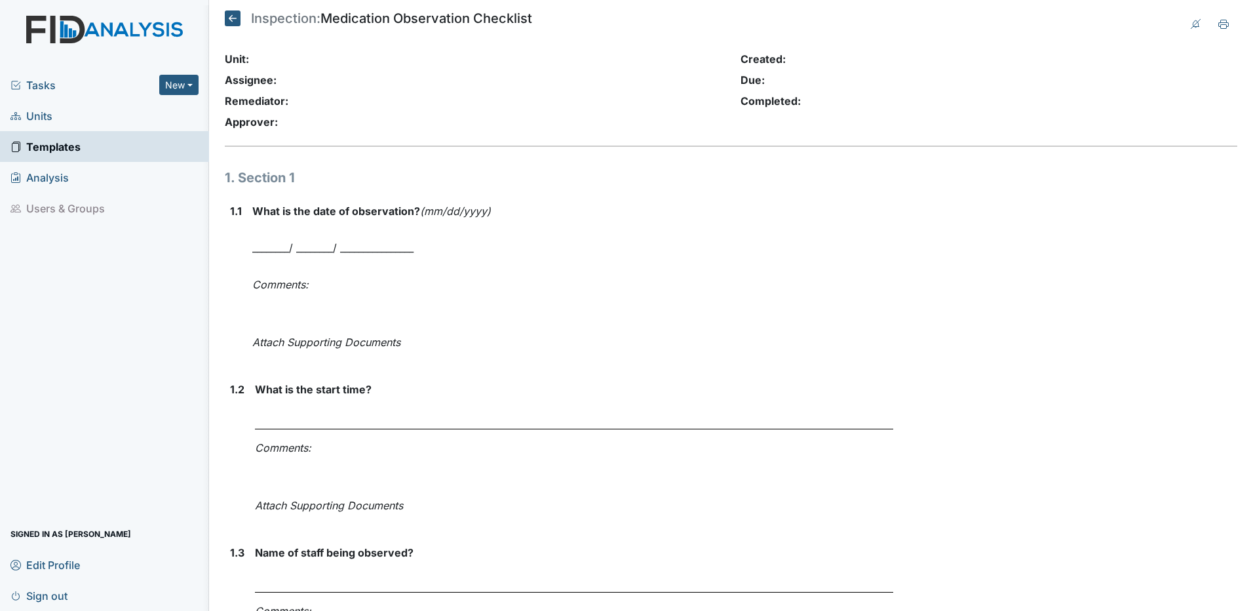
click at [233, 19] on icon at bounding box center [233, 18] width 16 height 16
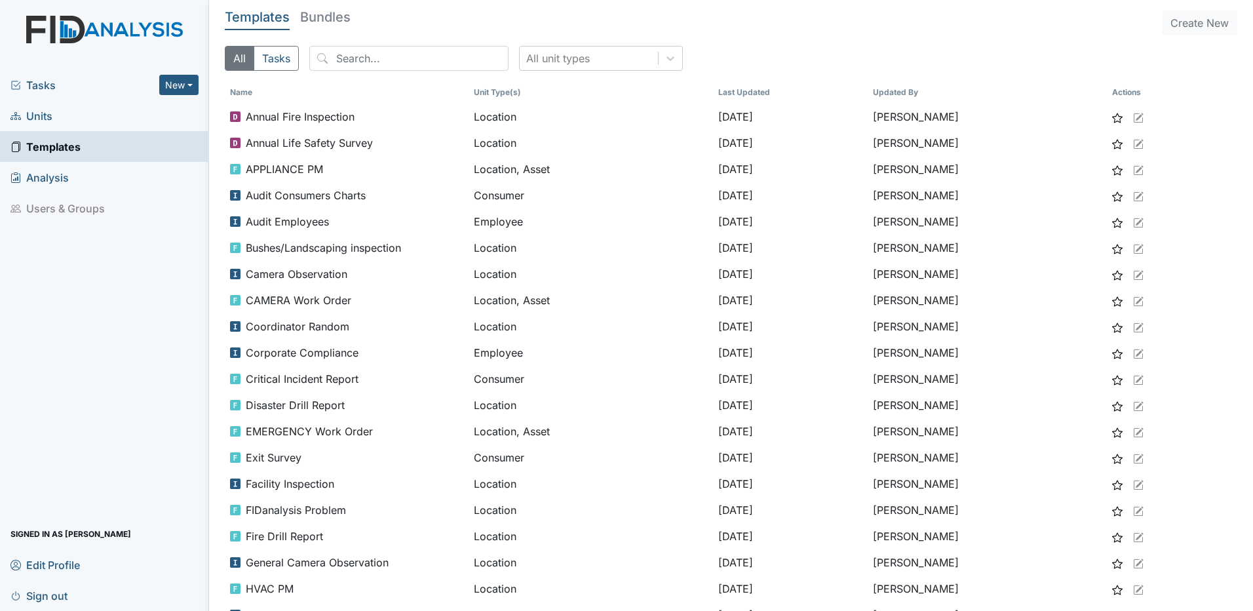
click at [46, 597] on span "Sign out" at bounding box center [38, 595] width 57 height 20
